Goal: Task Accomplishment & Management: Manage account settings

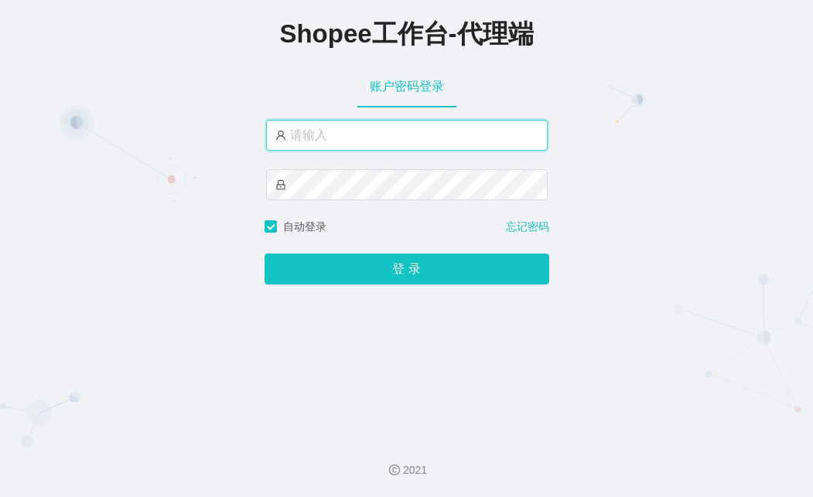
click at [322, 133] on input "text" at bounding box center [407, 135] width 282 height 31
click at [315, 145] on input "text" at bounding box center [407, 135] width 282 height 31
paste input "yn07"
type input "yn07"
click at [338, 139] on input "yn07" at bounding box center [407, 135] width 282 height 31
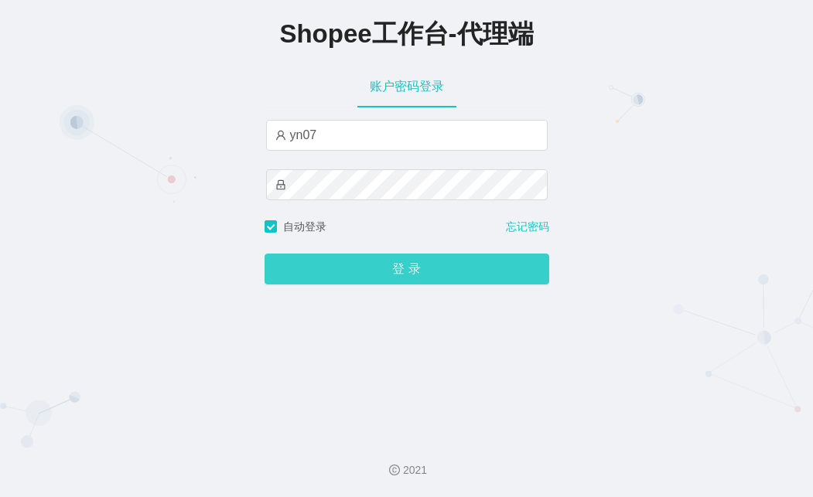
click at [370, 274] on button "登 录" at bounding box center [407, 269] width 285 height 31
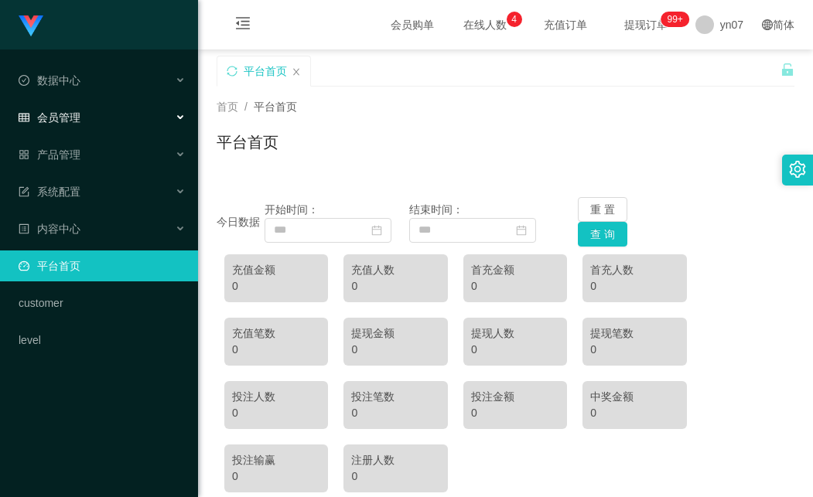
click at [100, 121] on div "会员管理" at bounding box center [99, 117] width 198 height 31
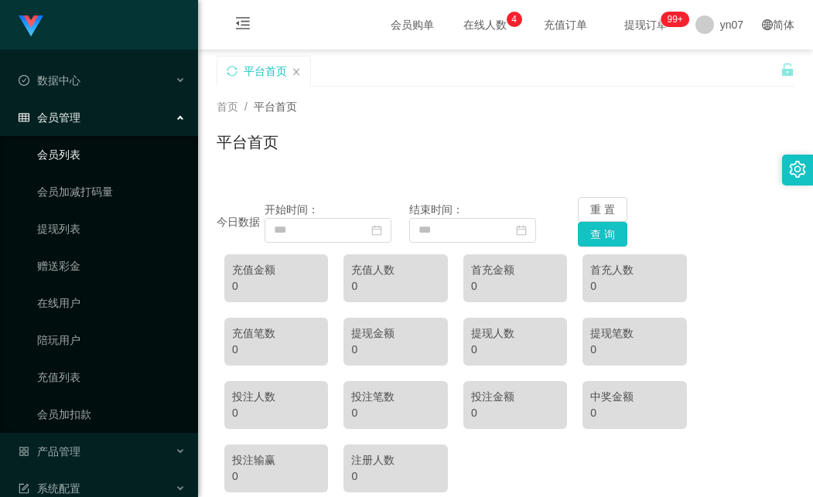
click at [93, 156] on link "会员列表" at bounding box center [111, 154] width 149 height 31
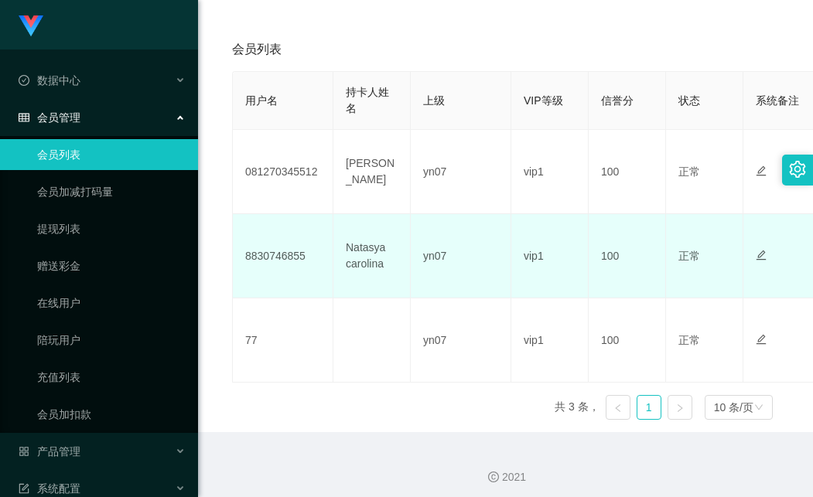
scroll to position [77, 0]
